Goal: Information Seeking & Learning: Understand process/instructions

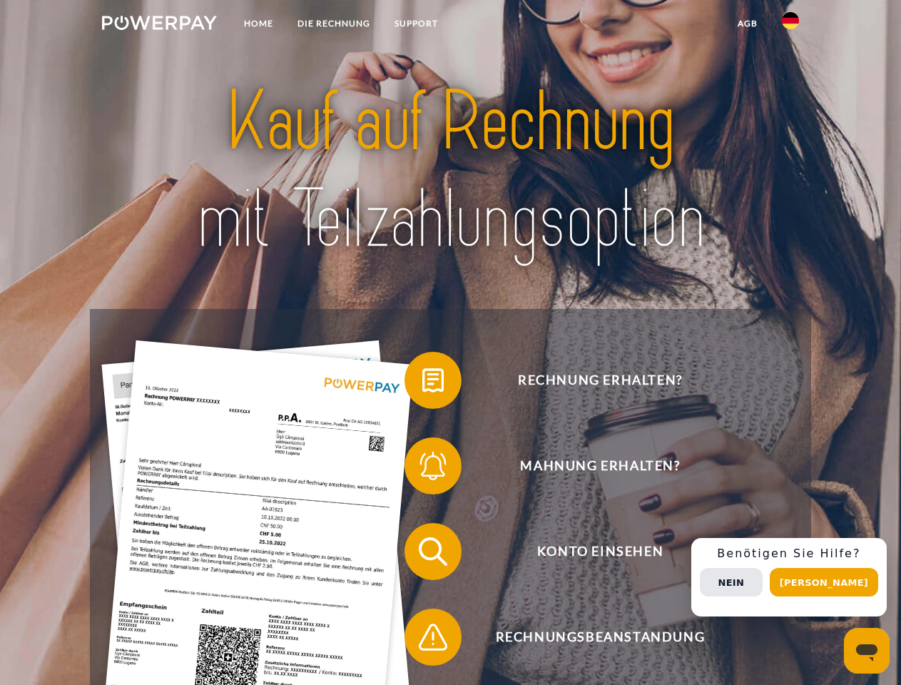
click at [159, 25] on img at bounding box center [159, 23] width 115 height 14
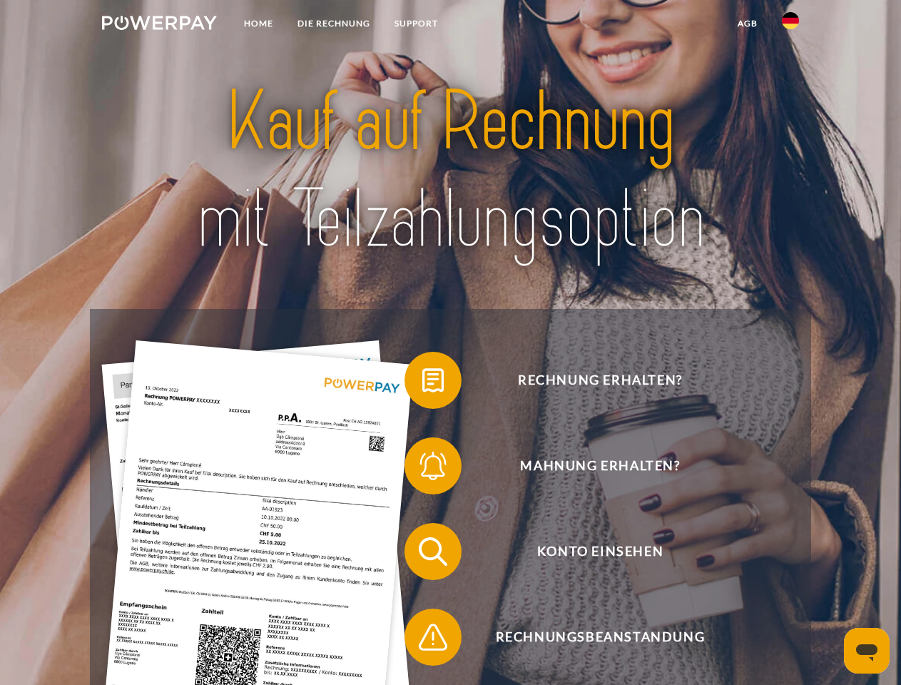
click at [790, 25] on img at bounding box center [790, 20] width 17 height 17
click at [747, 24] on link "agb" at bounding box center [747, 24] width 44 height 26
click at [422, 383] on span at bounding box center [411, 379] width 71 height 71
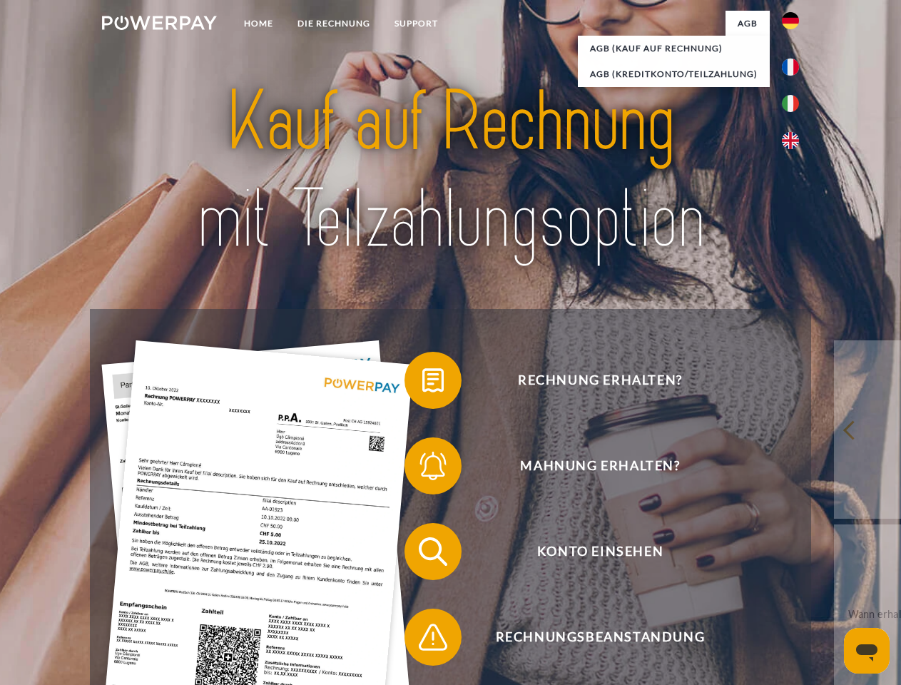
click at [422, 468] on span at bounding box center [411, 465] width 71 height 71
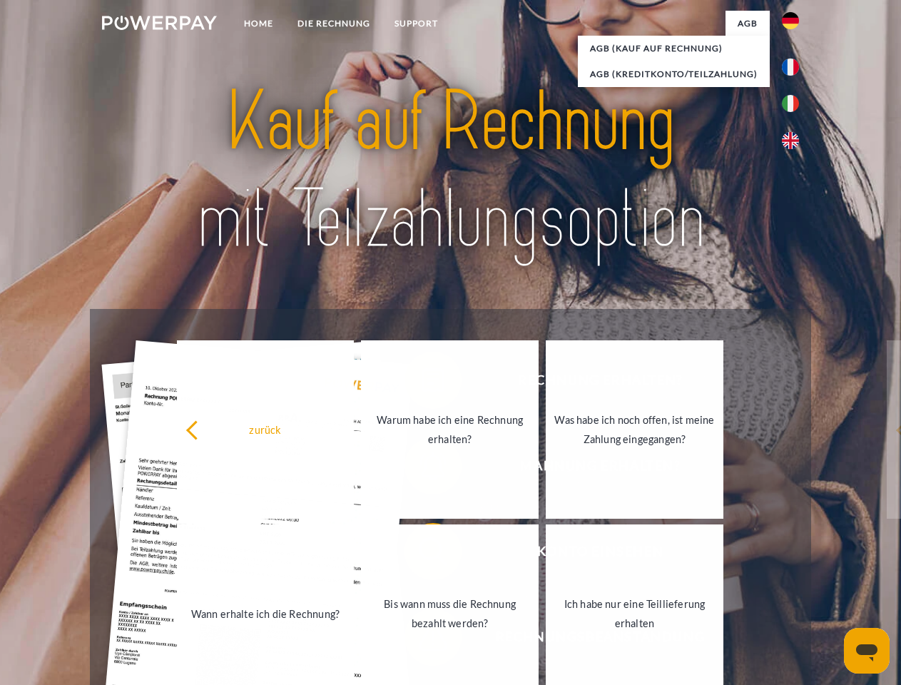
click at [422, 554] on link "Bis wann muss die Rechnung bezahlt werden?" at bounding box center [450, 613] width 178 height 178
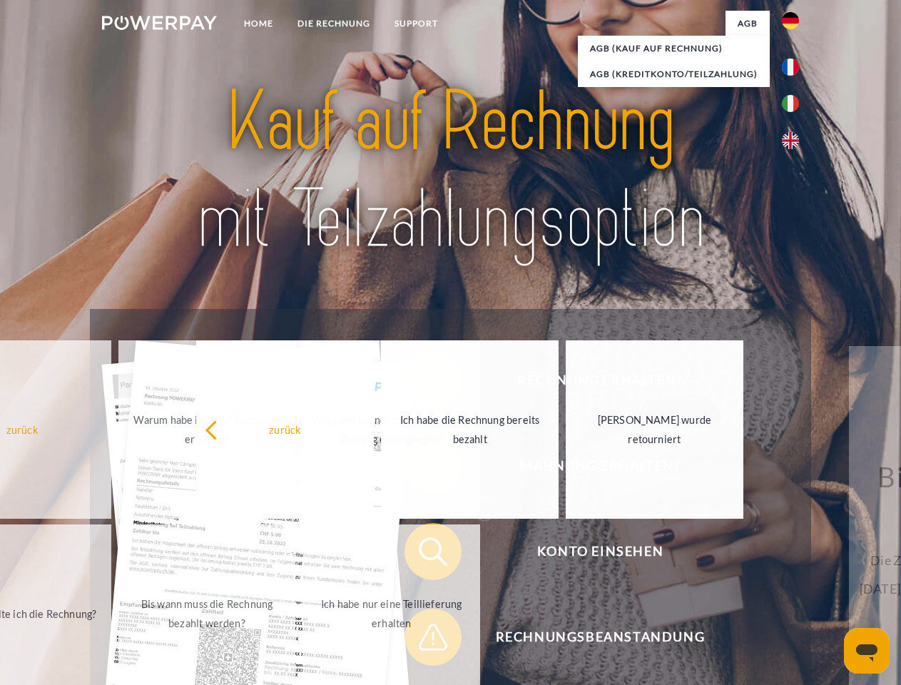
click at [422, 640] on div "Rechnung erhalten? Mahnung erhalten? Konto einsehen" at bounding box center [450, 594] width 720 height 570
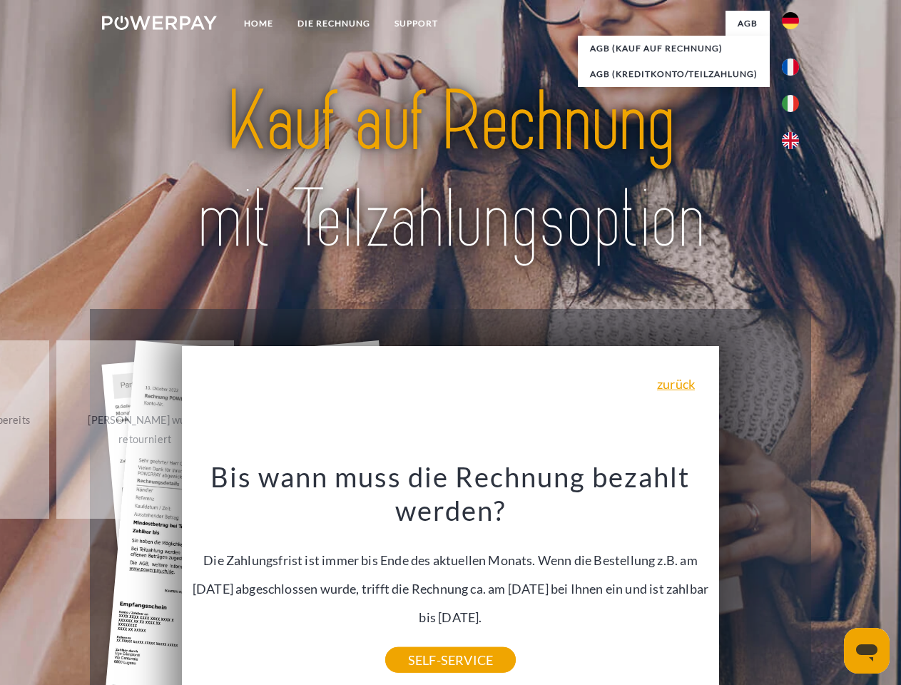
click at [794, 577] on div "Rechnung erhalten? Mahnung erhalten? Konto einsehen" at bounding box center [450, 594] width 720 height 570
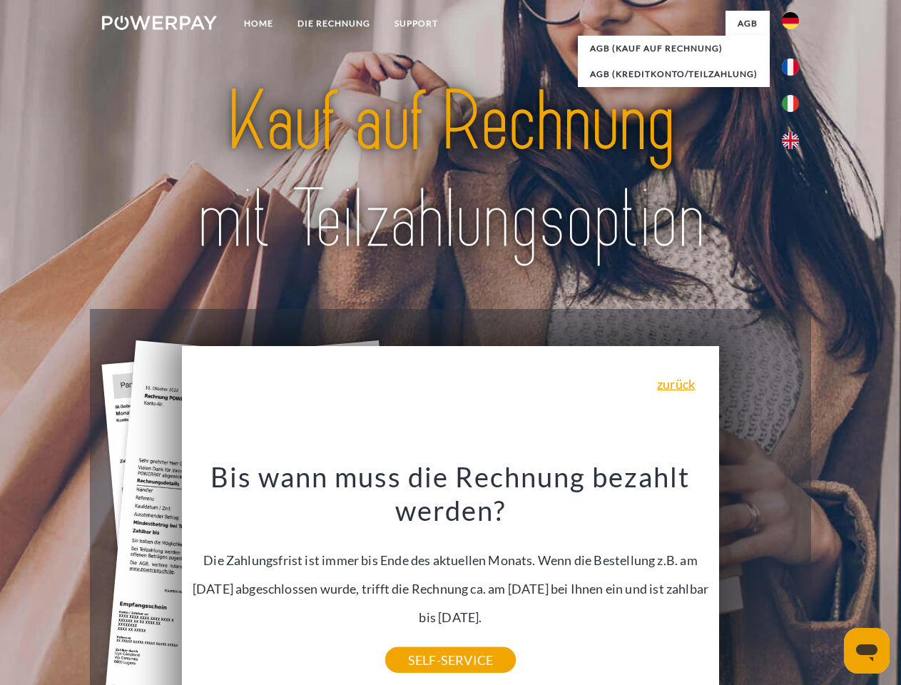
click at [759, 580] on span "Konto einsehen" at bounding box center [599, 551] width 349 height 57
click at [829, 582] on header "Home DIE RECHNUNG SUPPORT" at bounding box center [450, 492] width 901 height 985
